Goal: Find specific page/section: Find specific page/section

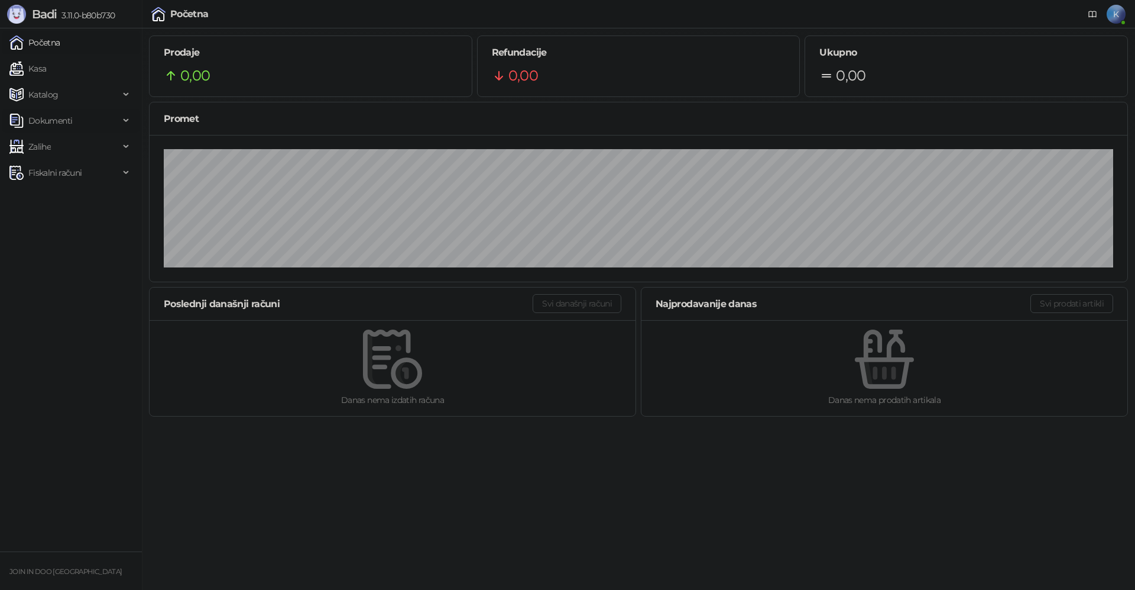
click at [61, 122] on span "Dokumenti" at bounding box center [50, 121] width 44 height 24
click at [71, 148] on link "Ulazni dokumenti" at bounding box center [57, 147] width 86 height 24
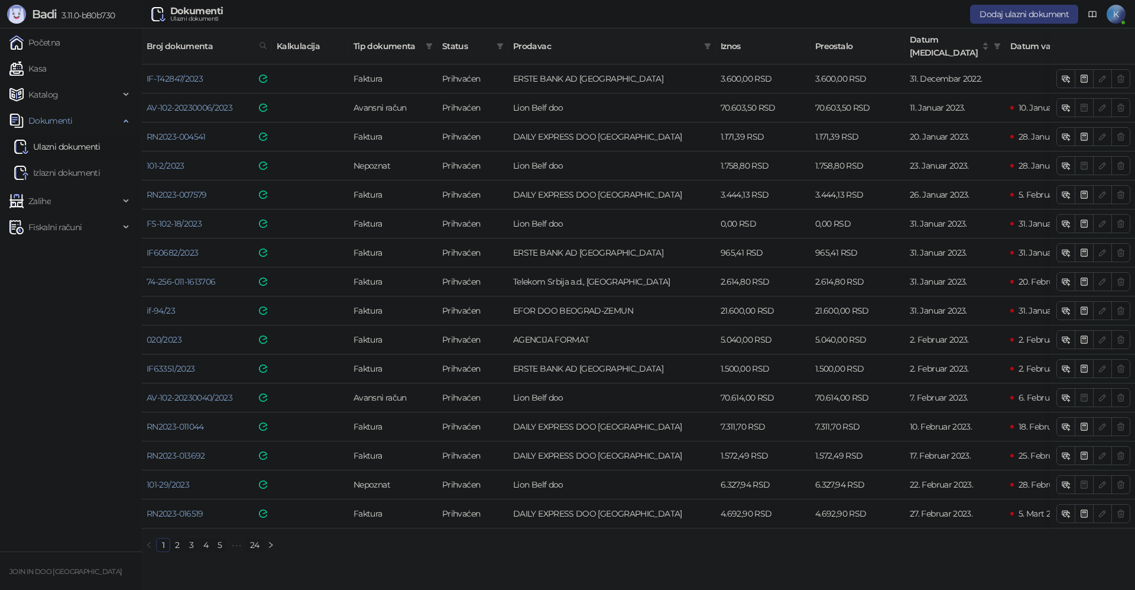
click at [253, 541] on link "24" at bounding box center [255, 544] width 17 height 13
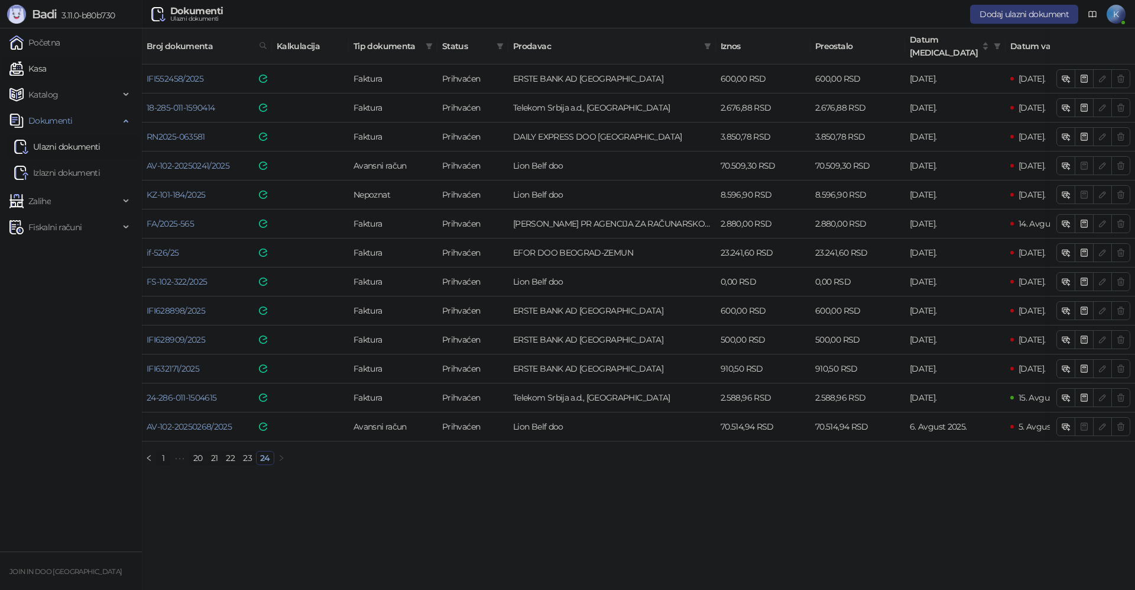
click at [45, 65] on link "Kasa" at bounding box center [27, 69] width 37 height 24
